Goal: Information Seeking & Learning: Find specific fact

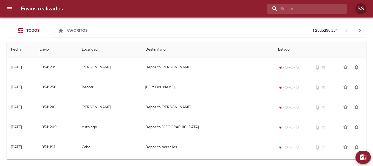
click at [310, 8] on input "buscar" at bounding box center [302, 9] width 70 height 10
paste input "[PERSON_NAME]"
type input "[PERSON_NAME]"
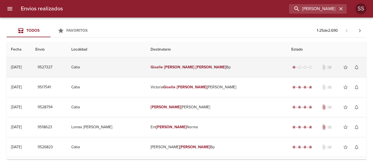
click at [206, 69] on em "[PERSON_NAME]" at bounding box center [210, 67] width 30 height 5
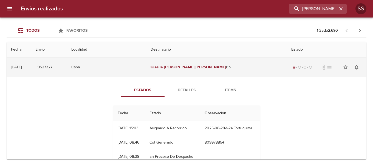
click at [220, 65] on td "[PERSON_NAME] [PERSON_NAME]" at bounding box center [216, 68] width 141 height 20
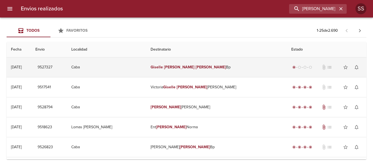
click at [220, 65] on td "[PERSON_NAME] [PERSON_NAME]" at bounding box center [216, 68] width 141 height 20
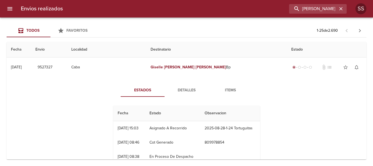
click at [181, 91] on span "Detalles" at bounding box center [186, 90] width 37 height 7
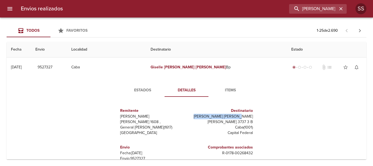
drag, startPoint x: 212, startPoint y: 117, endPoint x: 253, endPoint y: 115, distance: 40.9
click at [253, 115] on div "Destinatario Giselle [STREET_ADDRESS][PERSON_NAME]" at bounding box center [220, 122] width 69 height 37
copy p "[PERSON_NAME] [PERSON_NAME]"
